Goal: Obtain resource: Download file/media

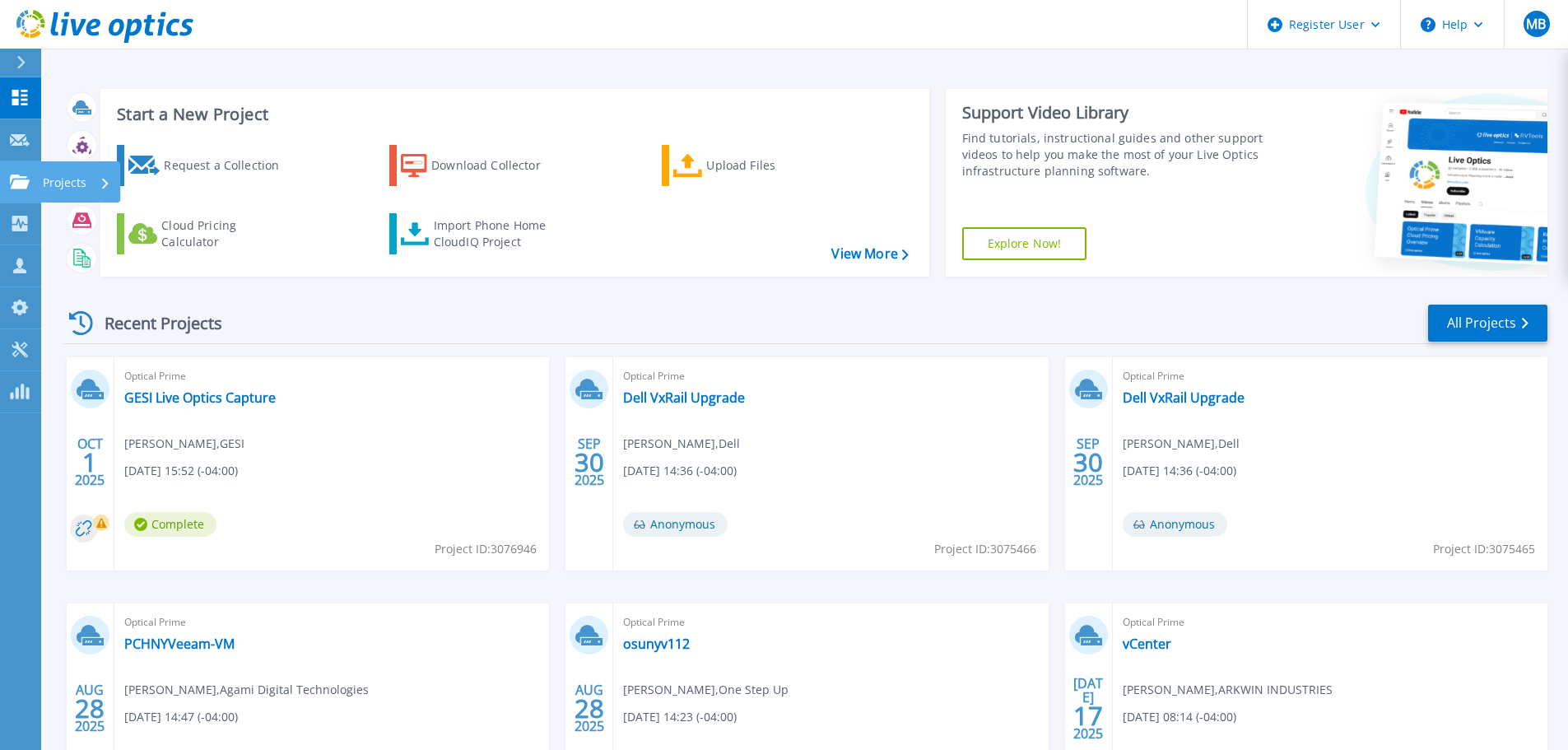
click at [65, 187] on p "Projects" at bounding box center [65, 182] width 44 height 43
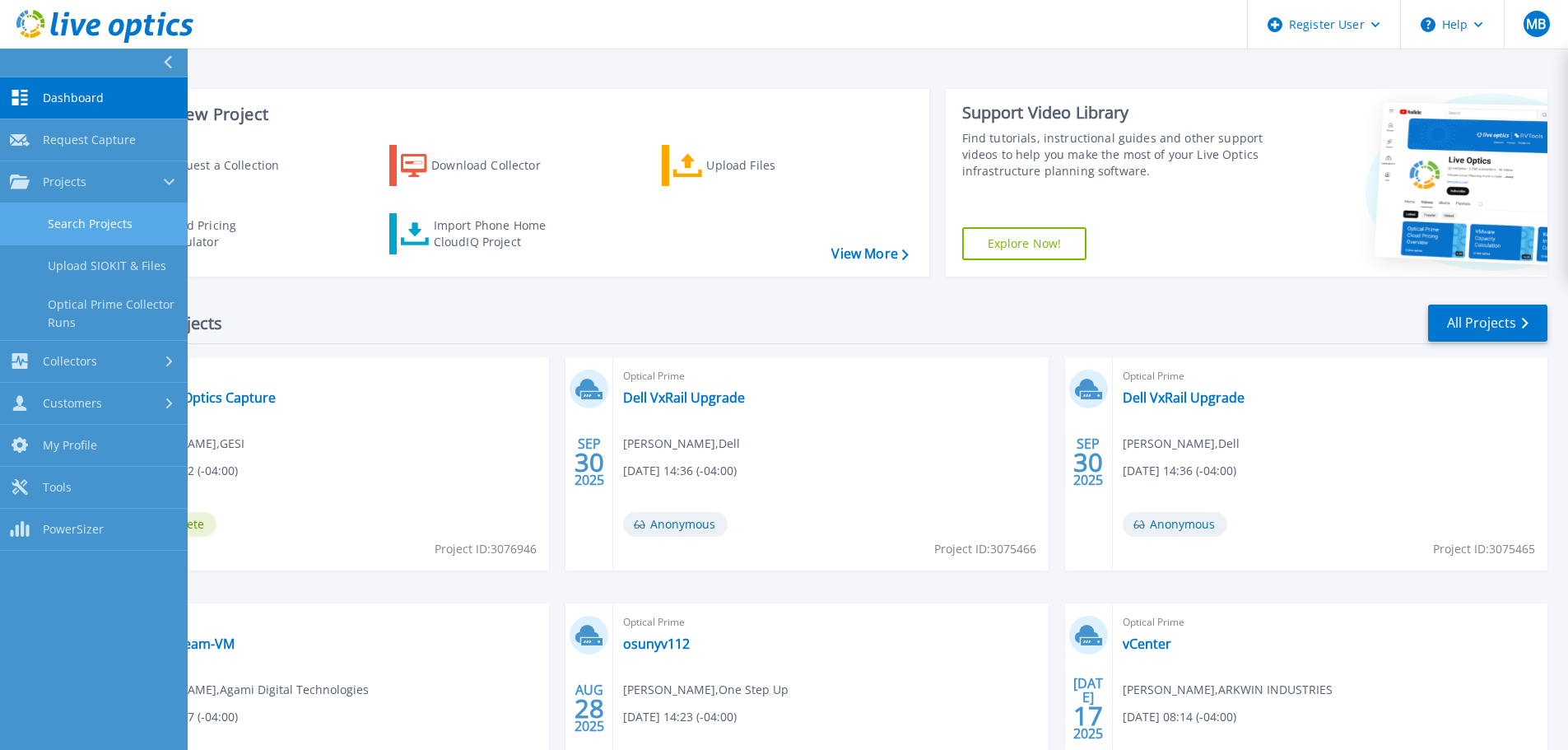
click at [108, 224] on link "Search Projects" at bounding box center [94, 224] width 188 height 42
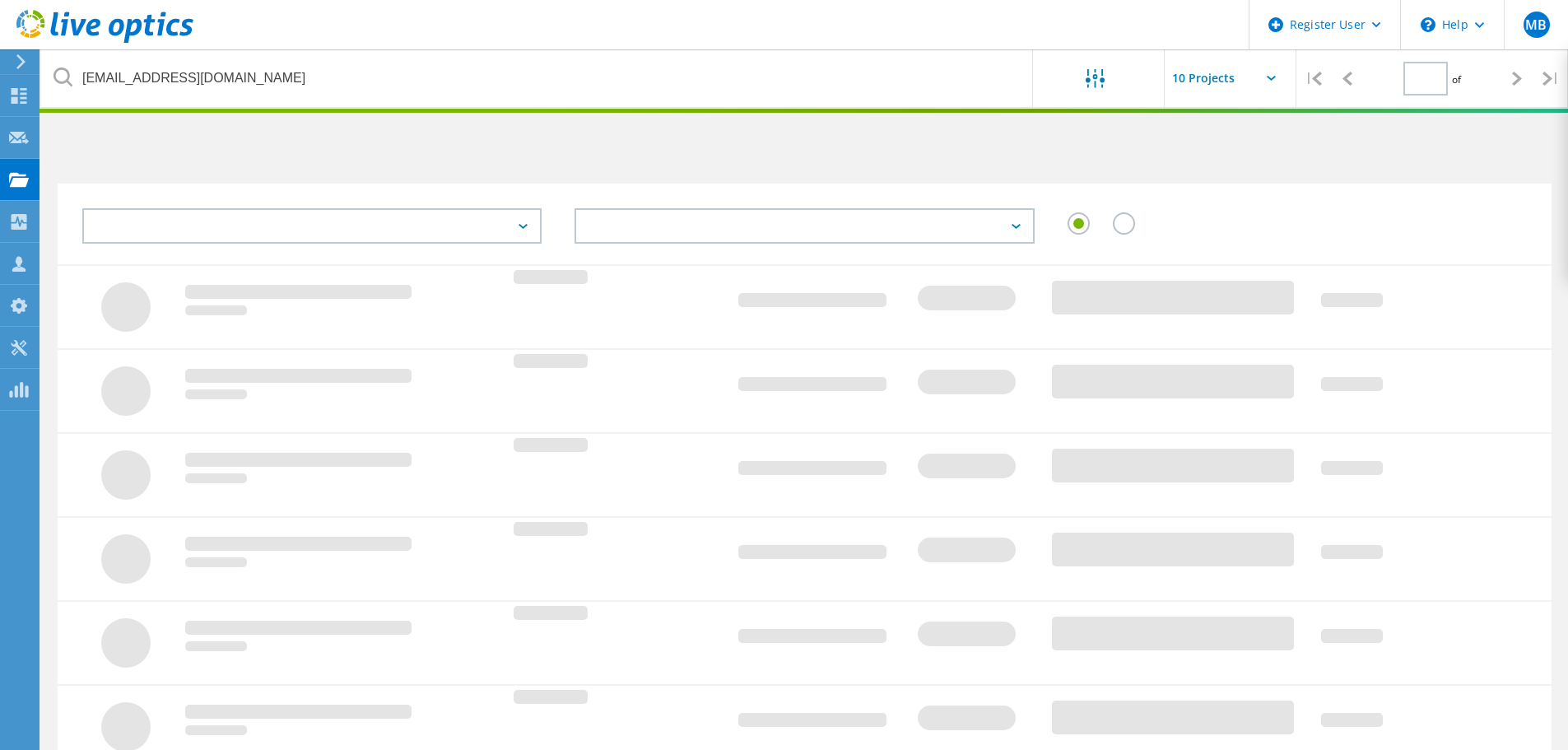
type input "1"
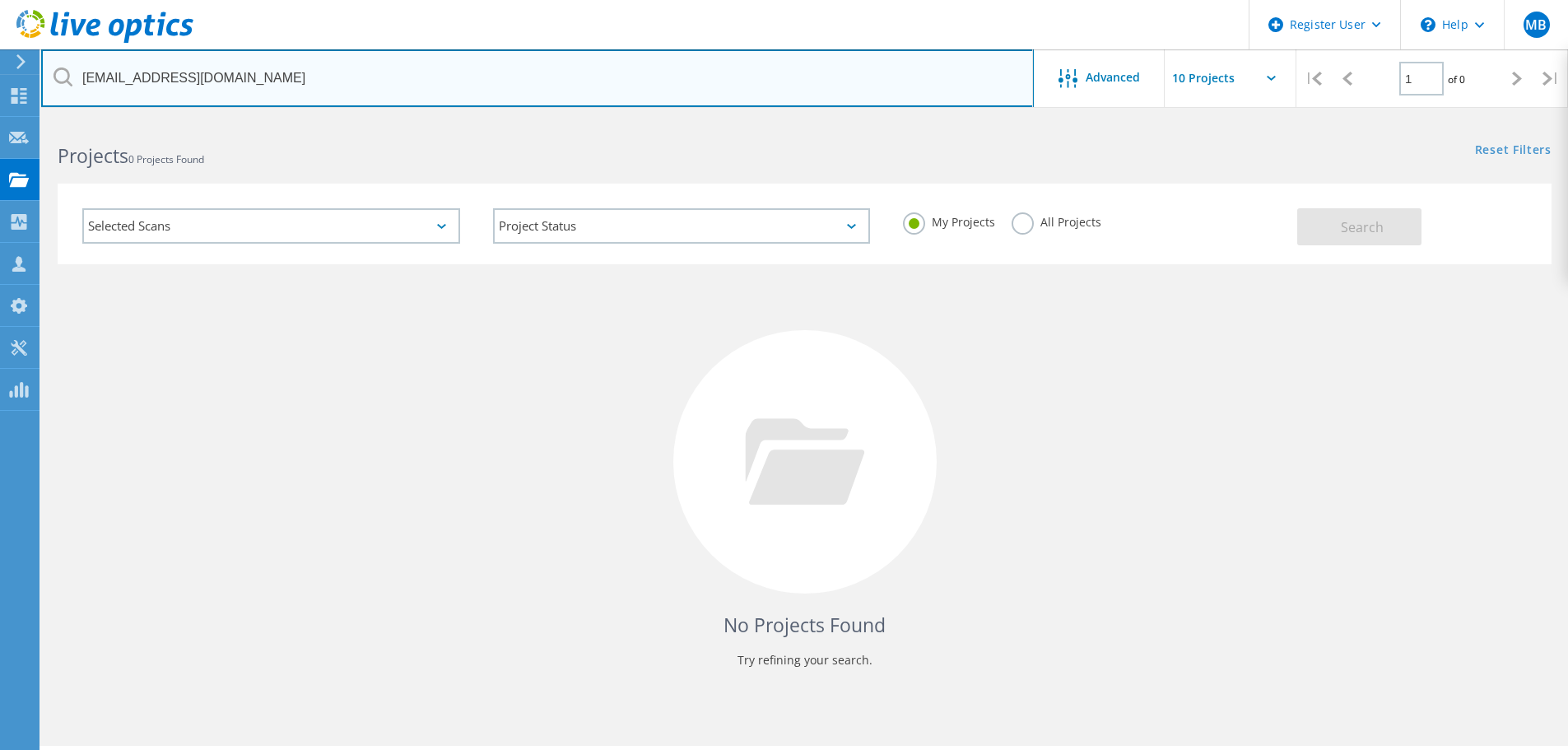
drag, startPoint x: 353, startPoint y: 73, endPoint x: 15, endPoint y: 59, distance: 338.3
click at [15, 119] on div "Register User \n Help Explore Helpful Articles Contact Support MB Dell User Mat…" at bounding box center [784, 457] width 1568 height 676
type input "srish@saati.com"
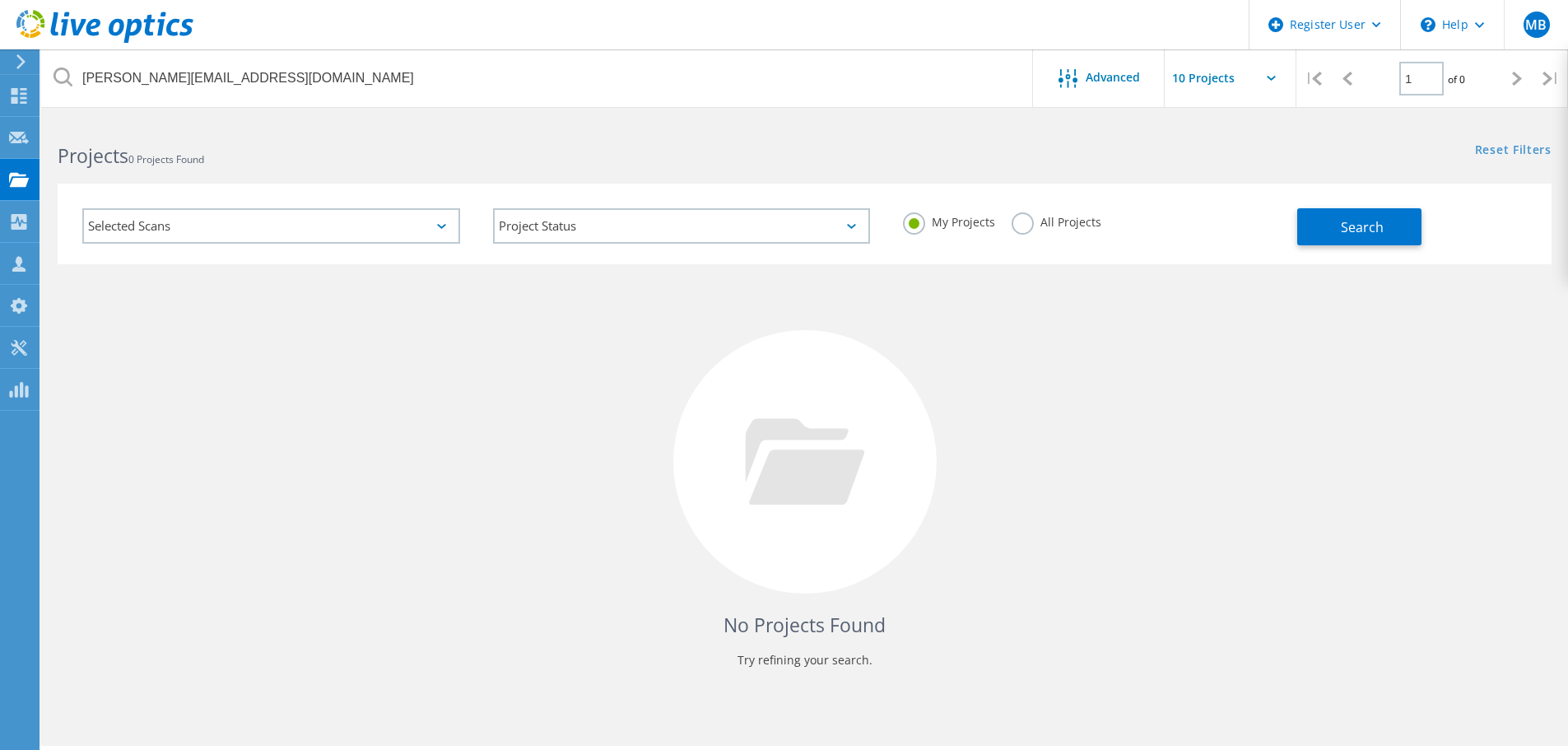
click at [1032, 220] on label "All Projects" at bounding box center [1056, 219] width 90 height 15
click at [0, 0] on input "All Projects" at bounding box center [0, 0] width 0 height 0
click at [1342, 206] on div "Search" at bounding box center [1420, 219] width 246 height 53
click at [1342, 214] on button "Search" at bounding box center [1359, 226] width 124 height 37
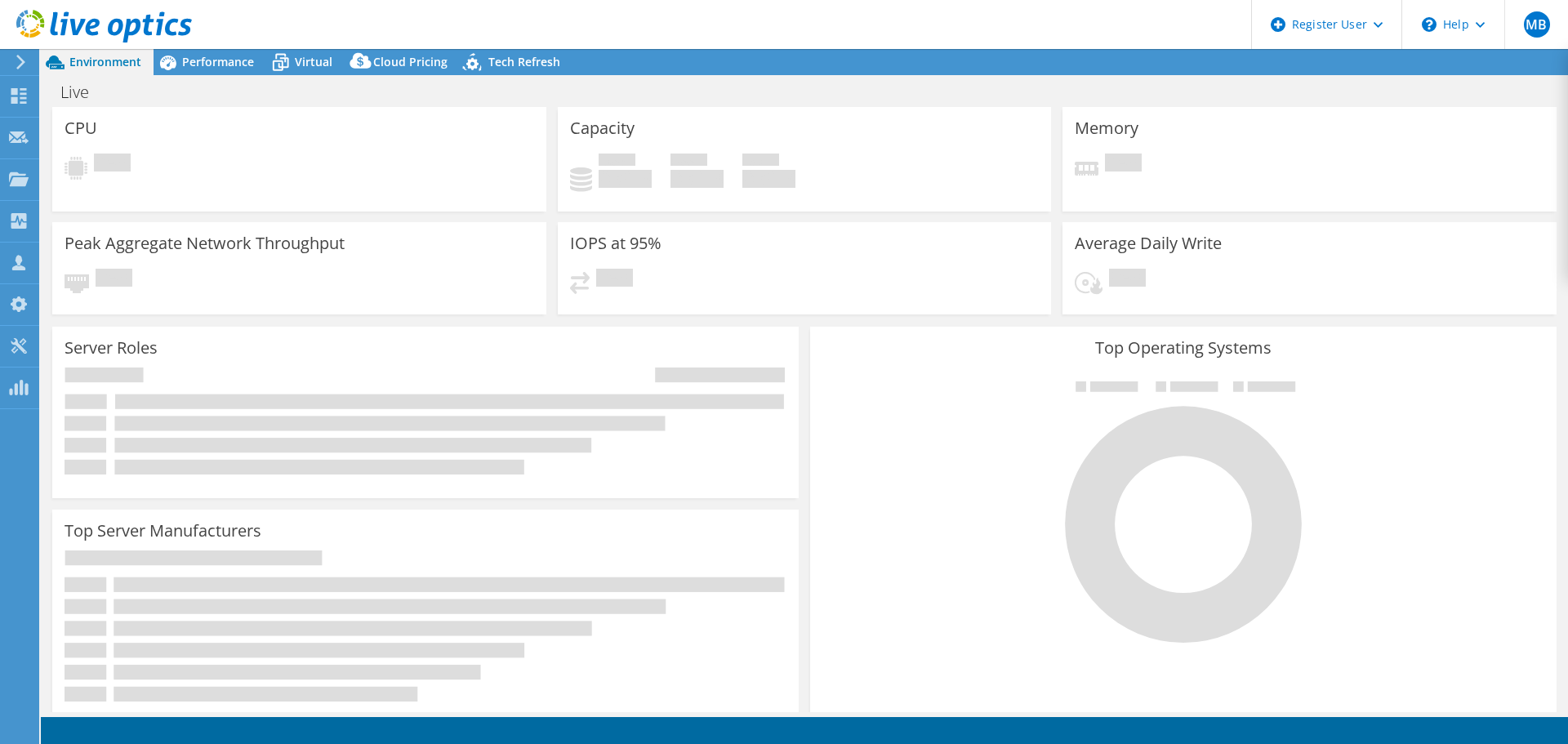
select select "USD"
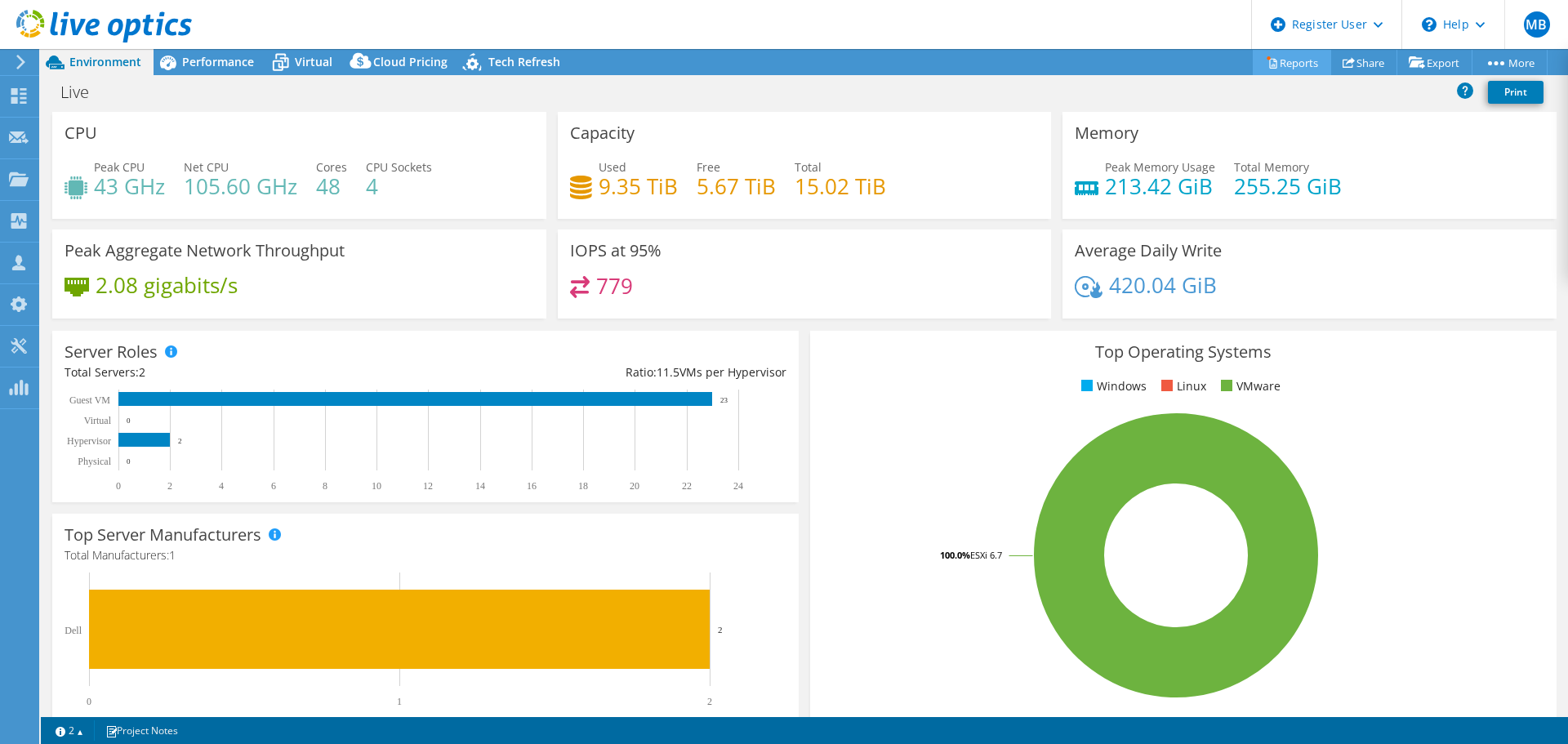
click at [1295, 62] on link "Reports" at bounding box center [1292, 62] width 79 height 26
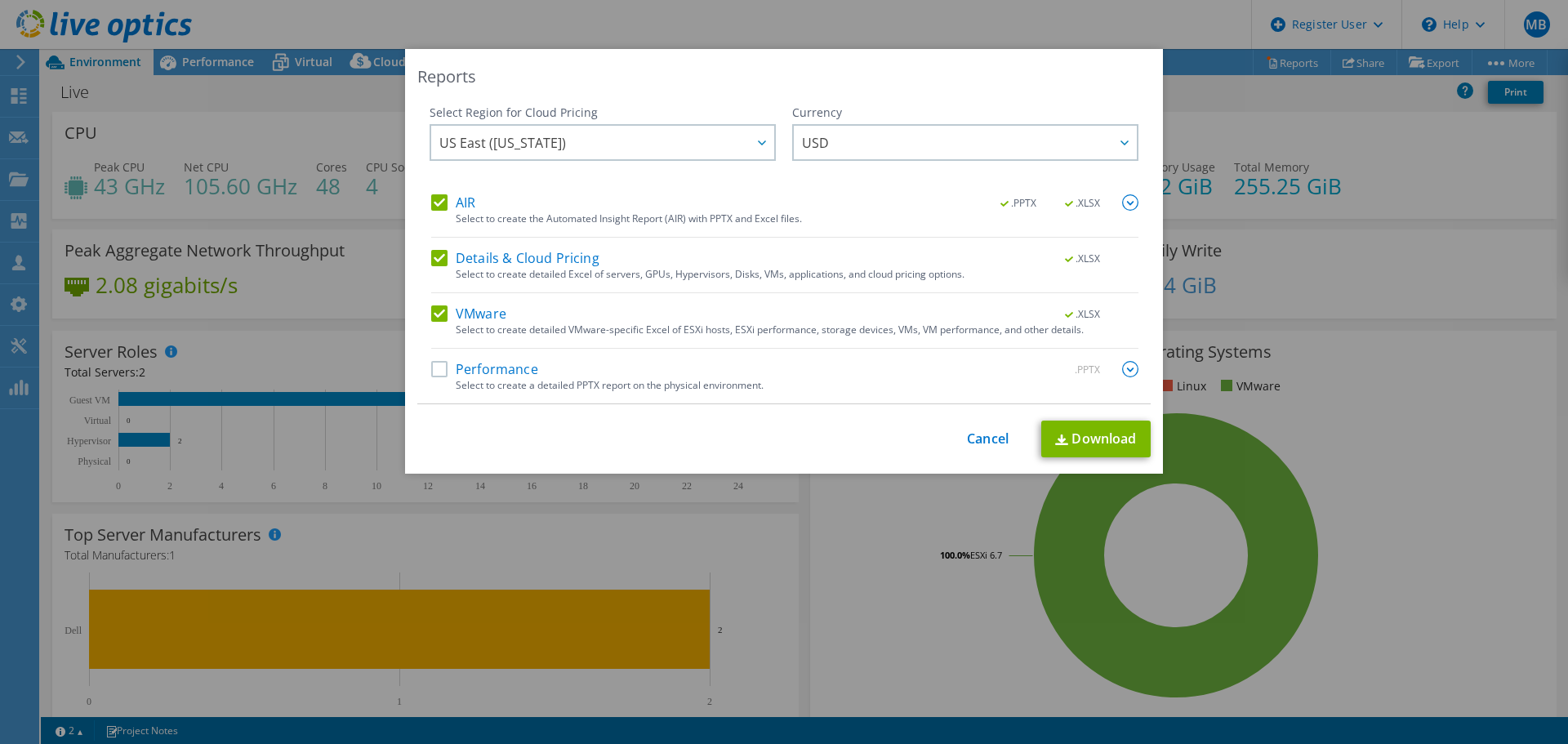
drag, startPoint x: 435, startPoint y: 257, endPoint x: 437, endPoint y: 221, distance: 36.1
click at [434, 256] on label "Details & Cloud Pricing" at bounding box center [515, 257] width 169 height 16
click at [0, 0] on input "Details & Cloud Pricing" at bounding box center [0, 0] width 0 height 0
click at [436, 204] on label "AIR" at bounding box center [453, 202] width 45 height 16
click at [0, 0] on input "AIR" at bounding box center [0, 0] width 0 height 0
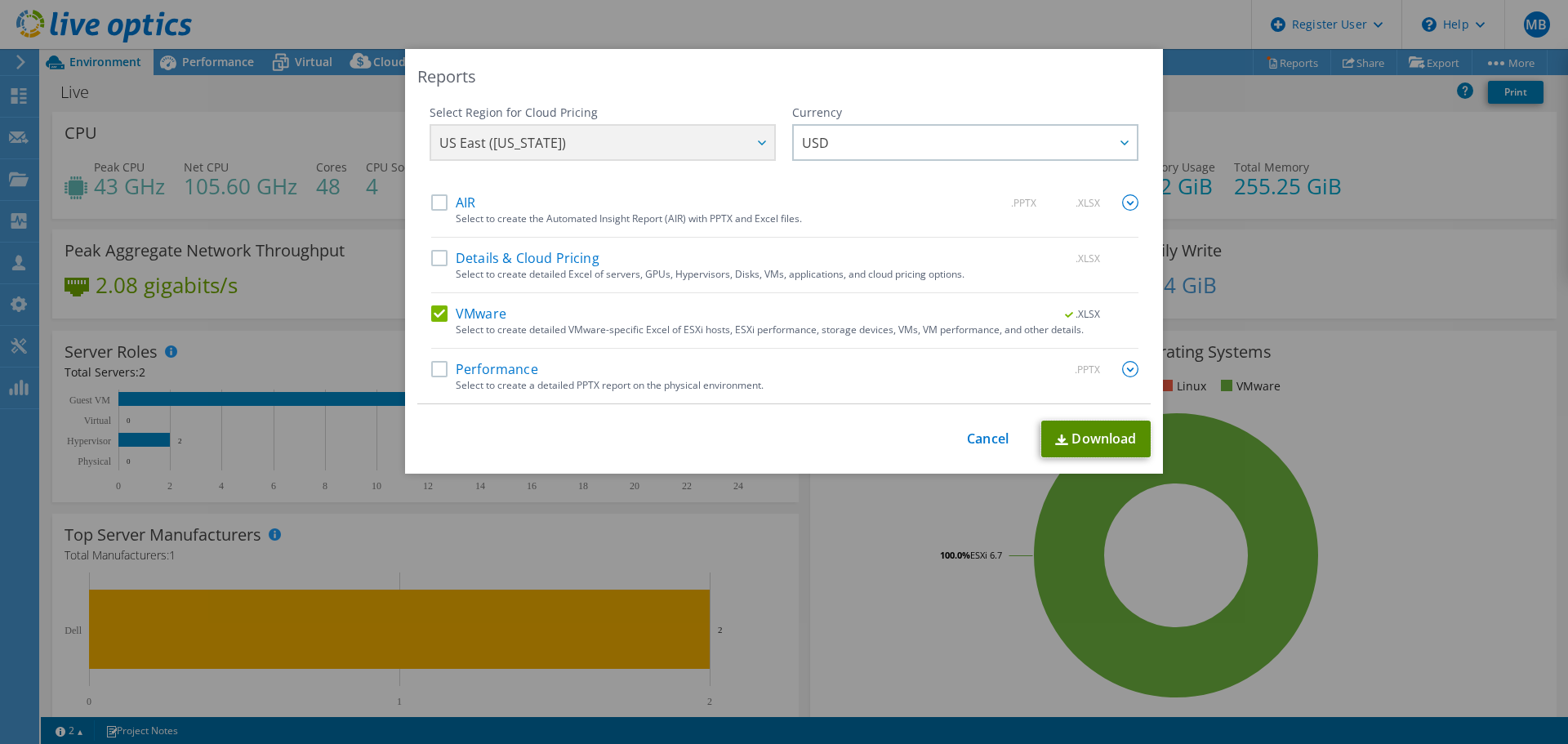
click at [1110, 435] on link "Download" at bounding box center [1096, 438] width 110 height 37
click at [989, 424] on div "This process may take a while, please wait... Cancel Download" at bounding box center [784, 438] width 733 height 37
click at [989, 424] on div "This process may take a while, please wait... Cancel Download" at bounding box center [784, 438] width 733 height 37
click at [977, 437] on link "Cancel" at bounding box center [988, 438] width 42 height 15
